Goal: Navigation & Orientation: Find specific page/section

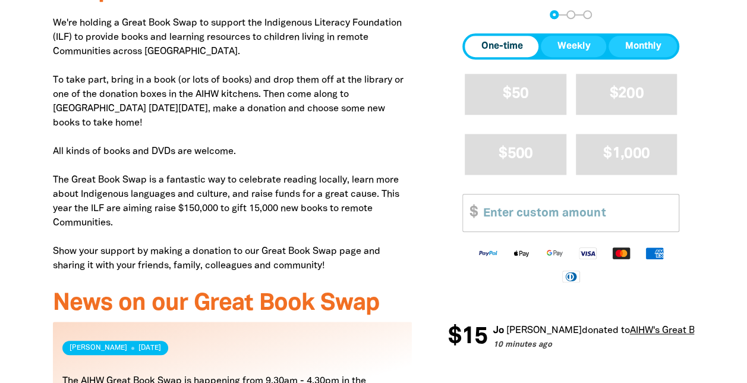
scroll to position [423, 0]
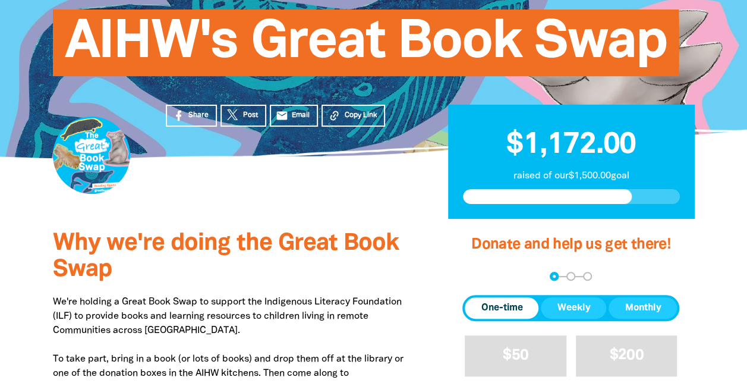
scroll to position [119, 0]
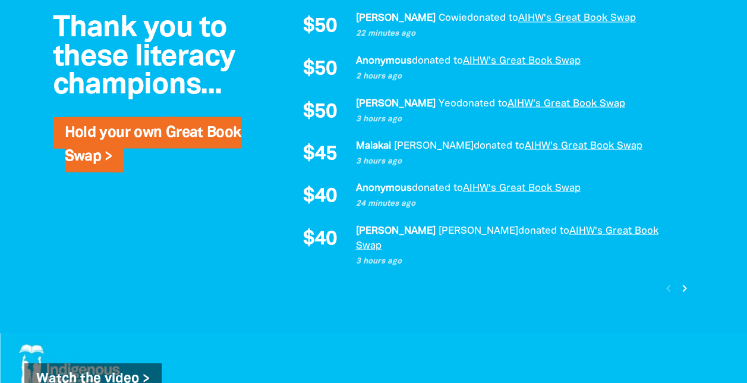
scroll to position [1130, 0]
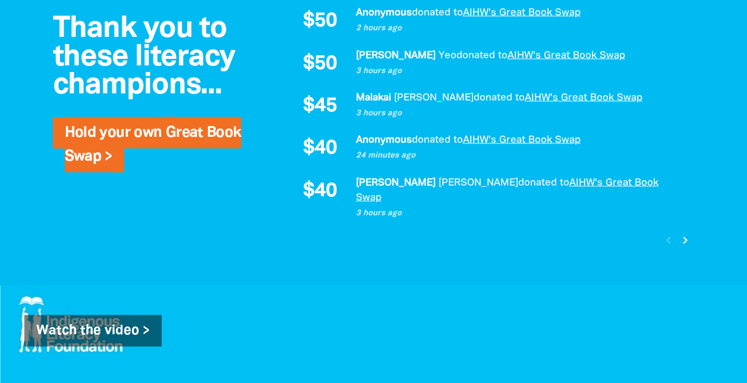
click at [677, 232] on button "chevron_right" at bounding box center [685, 240] width 16 height 16
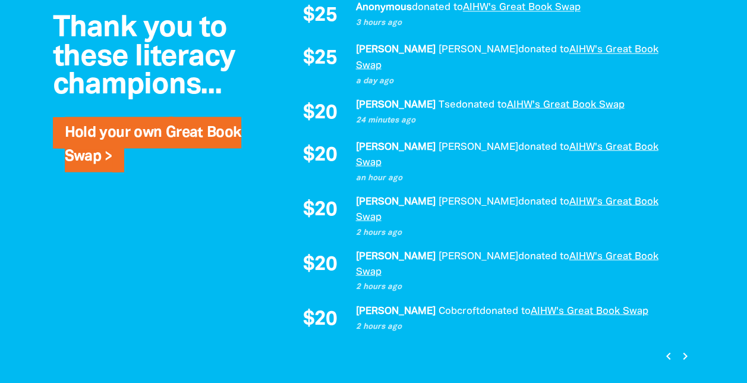
scroll to position [1064, 0]
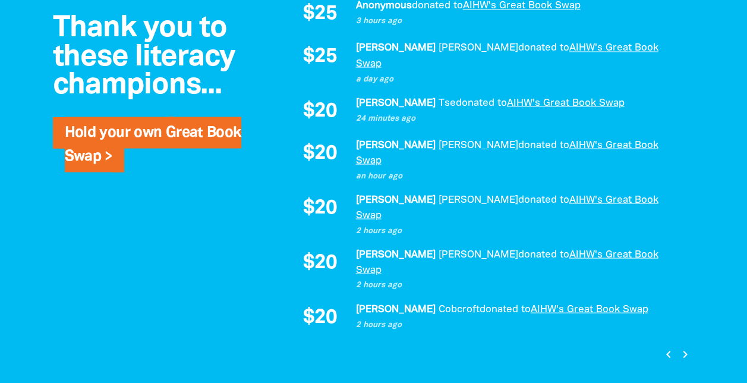
click at [685, 347] on icon "chevron_right" at bounding box center [686, 354] width 14 height 14
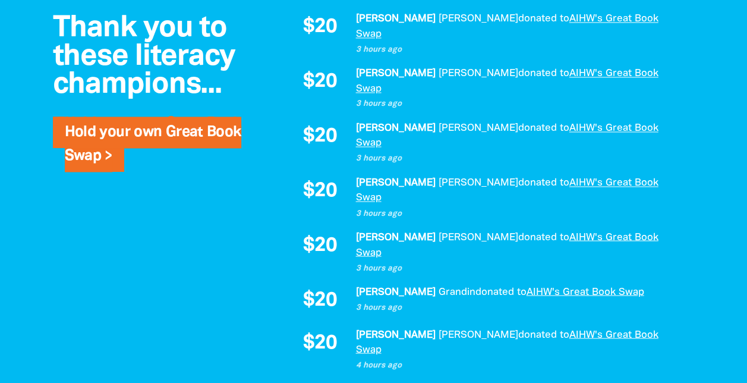
scroll to position [1031, 0]
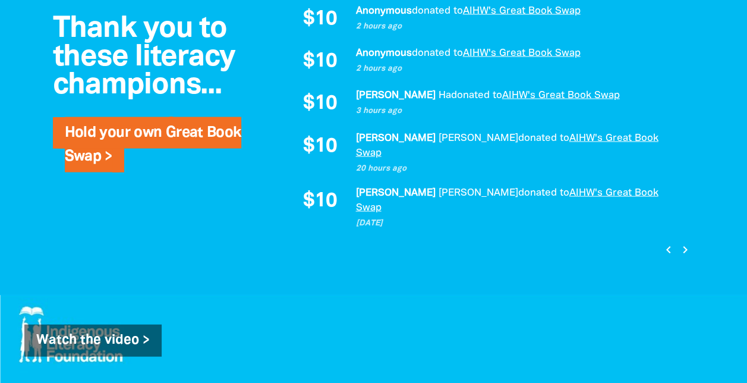
scroll to position [1149, 0]
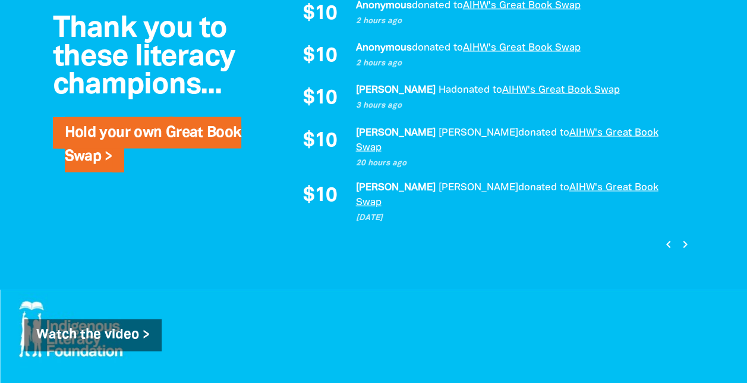
click at [684, 237] on icon "chevron_right" at bounding box center [686, 244] width 14 height 14
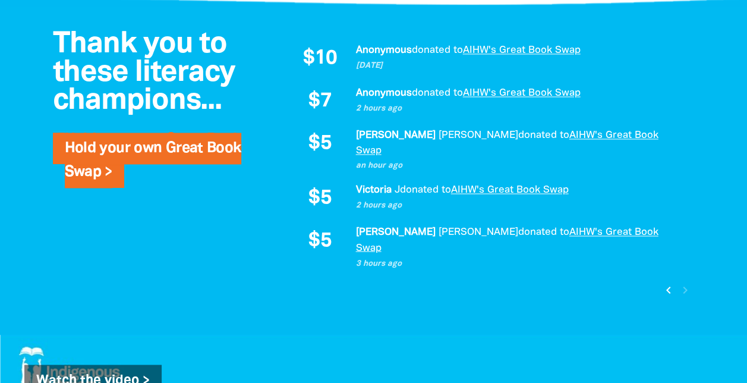
scroll to position [842, 0]
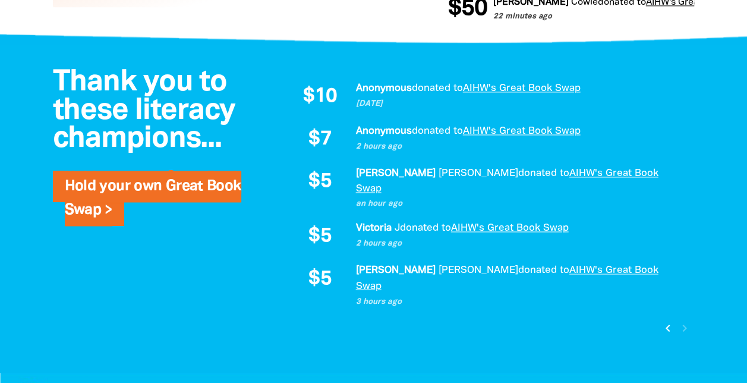
click at [662, 321] on icon "chevron_left" at bounding box center [668, 328] width 14 height 14
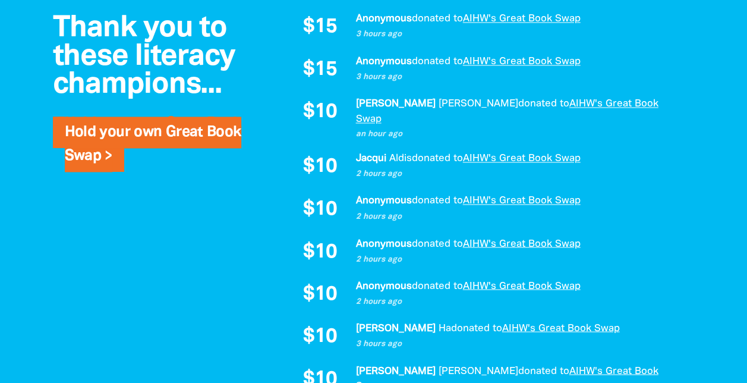
scroll to position [1149, 0]
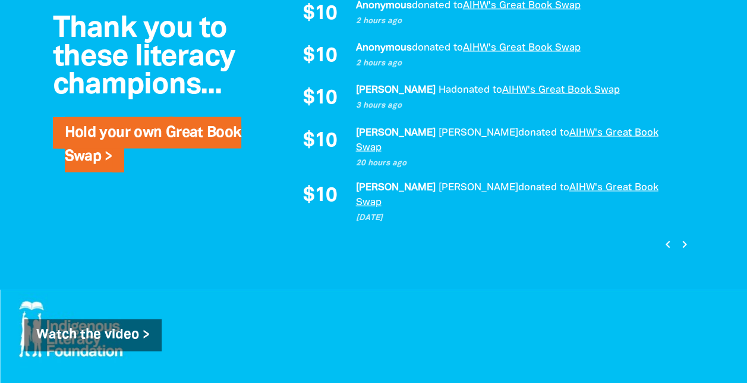
click at [665, 237] on icon "chevron_left" at bounding box center [668, 244] width 14 height 14
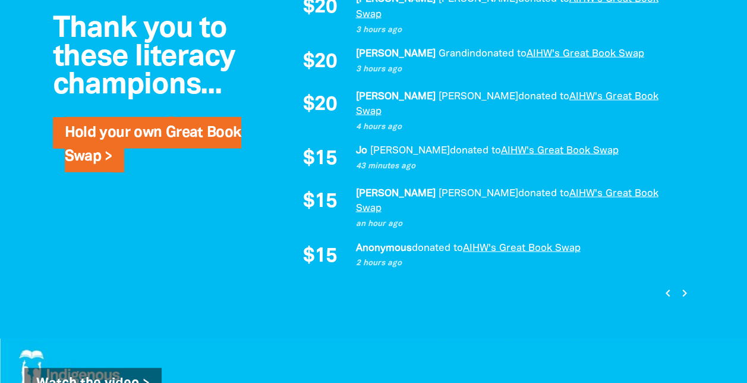
click at [667, 286] on icon "chevron_left" at bounding box center [668, 293] width 14 height 14
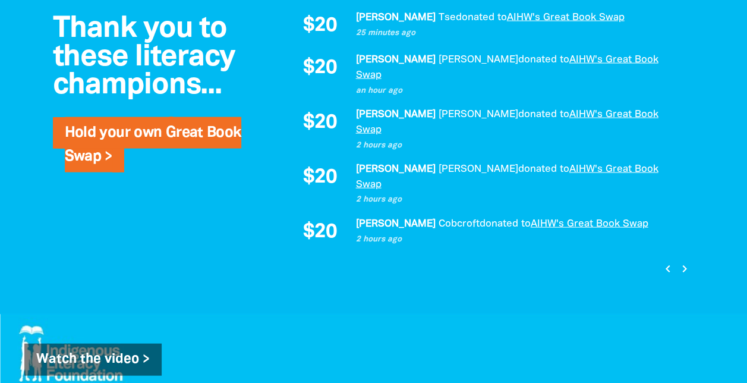
click at [667, 262] on icon "chevron_left" at bounding box center [668, 269] width 14 height 14
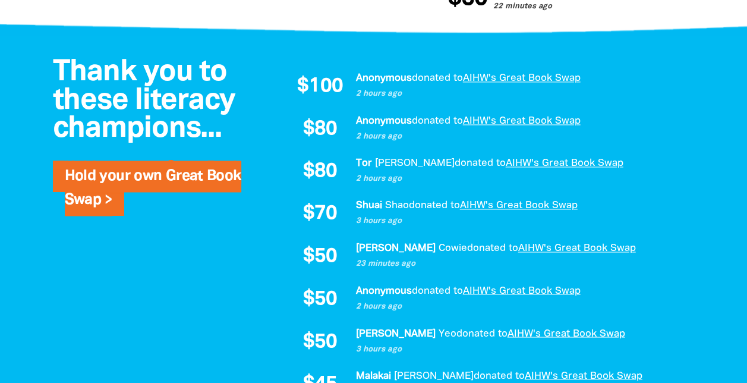
scroll to position [793, 0]
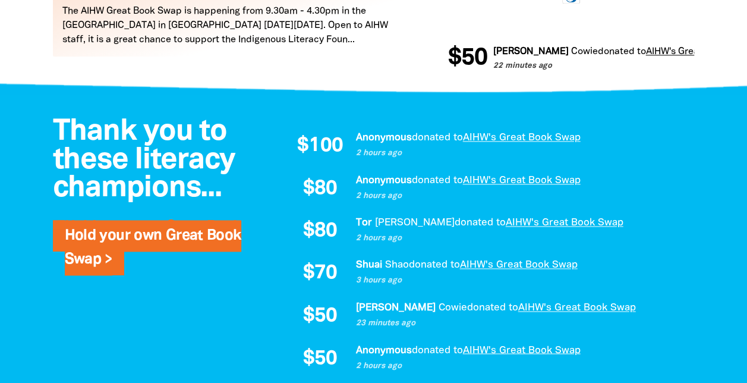
click at [665, 179] on p "Anonymous donated to AIHW's Great Book Swap" at bounding box center [519, 180] width 327 height 15
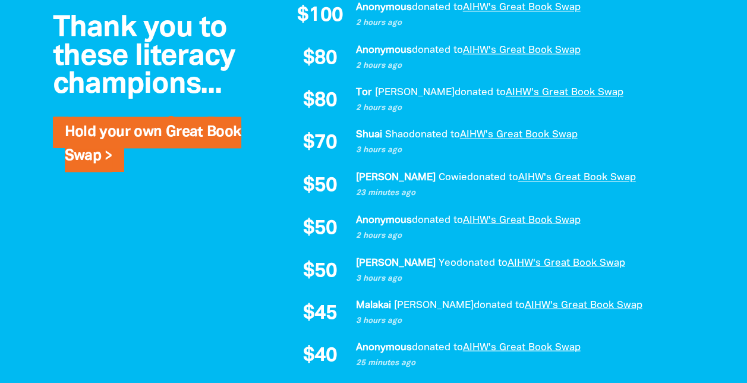
scroll to position [912, 0]
